Goal: Information Seeking & Learning: Find contact information

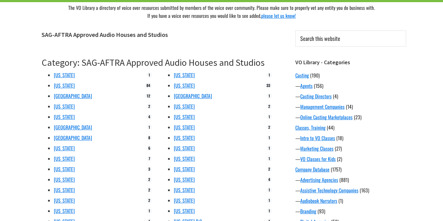
scroll to position [62, 0]
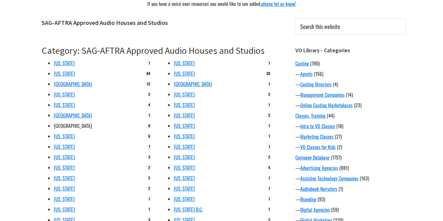
click at [60, 127] on link "[GEOGRAPHIC_DATA]" at bounding box center [73, 125] width 38 height 7
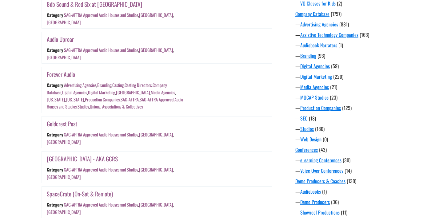
scroll to position [214, 0]
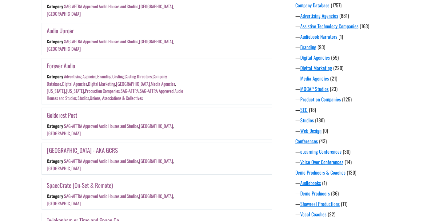
click at [85, 146] on link "[GEOGRAPHIC_DATA] - AKA GCRS" at bounding box center [82, 150] width 71 height 9
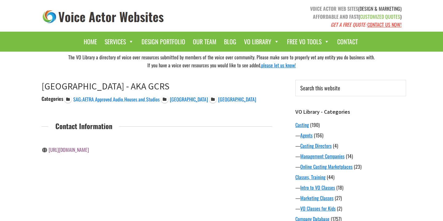
click at [75, 153] on link "[URL][DOMAIN_NAME]" at bounding box center [69, 149] width 40 height 7
click at [218, 102] on span "[GEOGRAPHIC_DATA]" at bounding box center [237, 99] width 38 height 7
